Goal: Find specific page/section: Find specific page/section

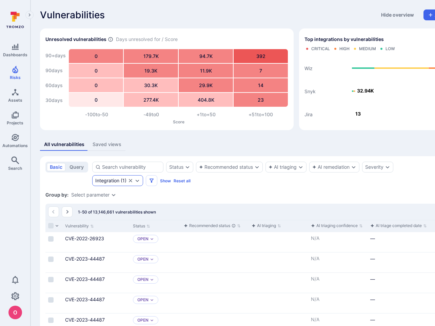
click at [131, 181] on icon "Clear selection" at bounding box center [130, 180] width 3 height 3
